Goal: Task Accomplishment & Management: Manage account settings

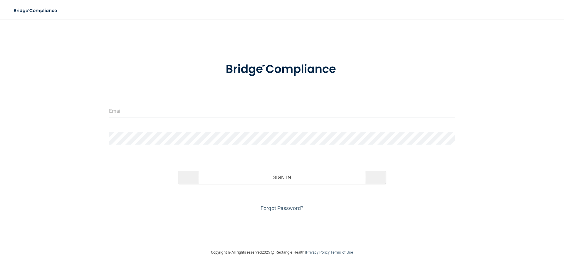
type input "[EMAIL_ADDRESS][DOMAIN_NAME]"
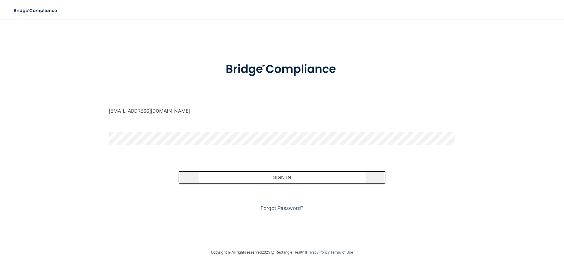
click at [265, 182] on button "Sign In" at bounding box center [282, 177] width 208 height 13
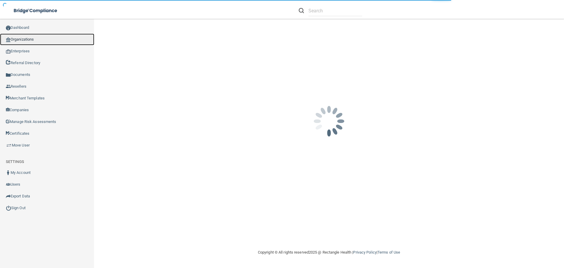
click at [33, 42] on link "Organizations" at bounding box center [47, 40] width 94 height 12
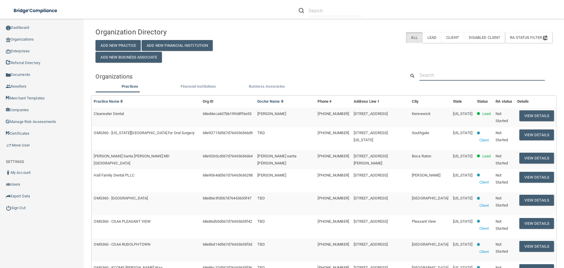
click at [431, 75] on input "text" at bounding box center [483, 75] width 126 height 11
paste input "[PERSON_NAME] Dmd Inc"
type input "[PERSON_NAME] Dmd Inc"
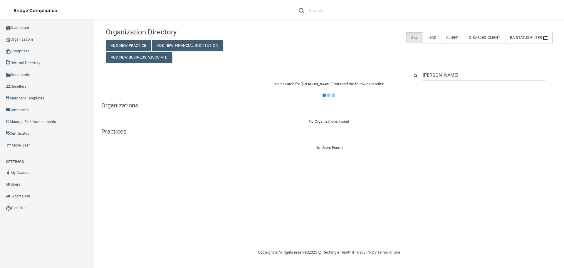
type input "[PERSON_NAME]"
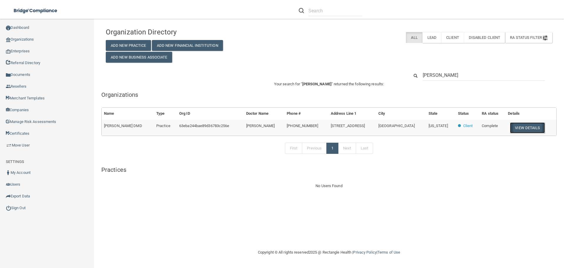
click at [527, 128] on button "View Details" at bounding box center [527, 127] width 35 height 11
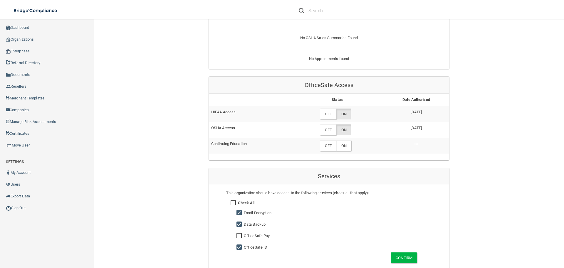
scroll to position [294, 0]
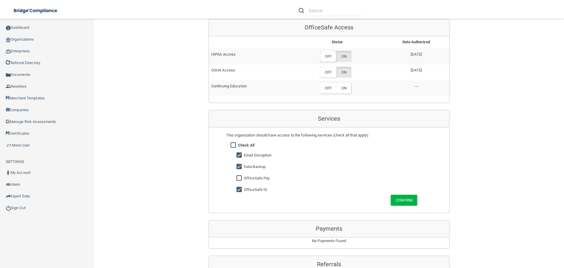
click at [332, 54] on label "OFF" at bounding box center [328, 56] width 16 height 11
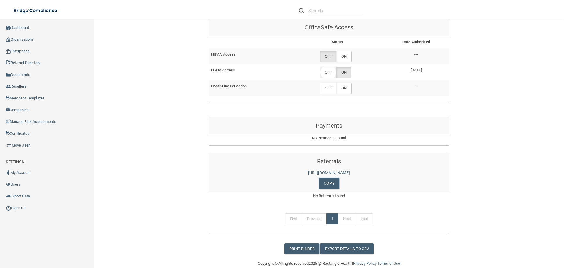
click at [328, 74] on label "OFF" at bounding box center [328, 72] width 16 height 11
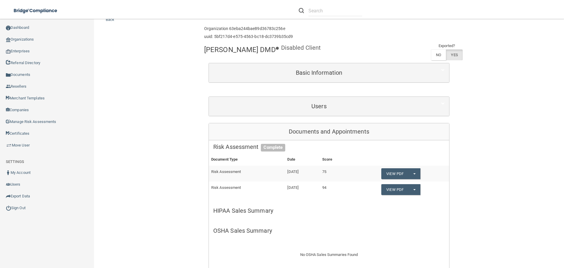
scroll to position [0, 0]
